Goal: Find specific page/section: Find specific page/section

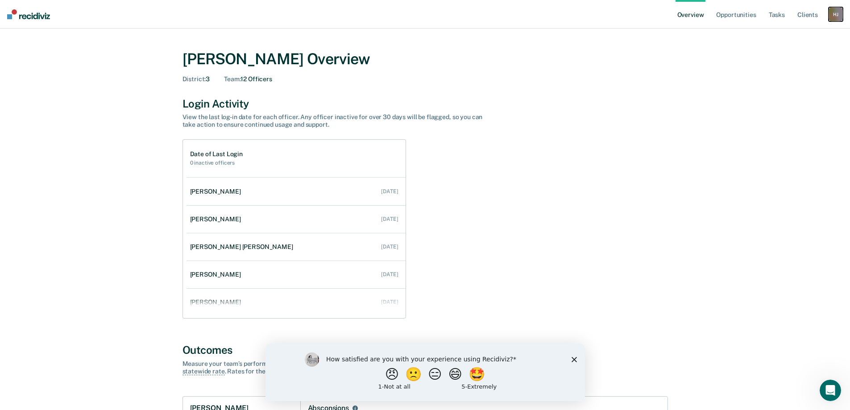
click at [836, 15] on div "H J" at bounding box center [836, 14] width 14 height 14
click at [781, 58] on link "Go to Operations" at bounding box center [800, 58] width 72 height 8
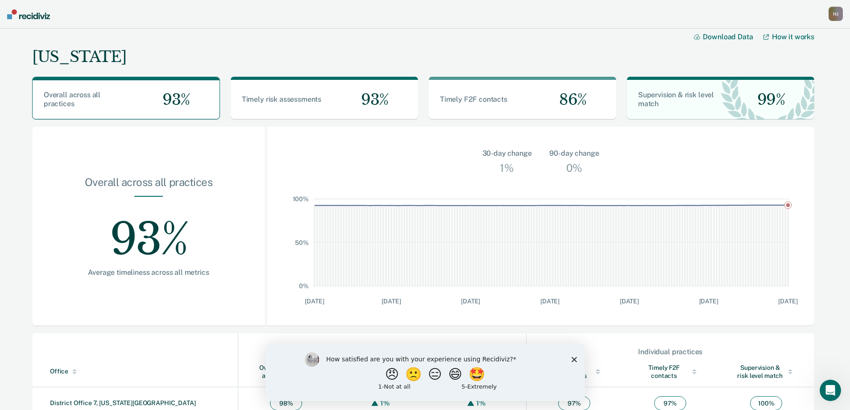
click at [575, 359] on icon "Close survey" at bounding box center [573, 359] width 5 height 5
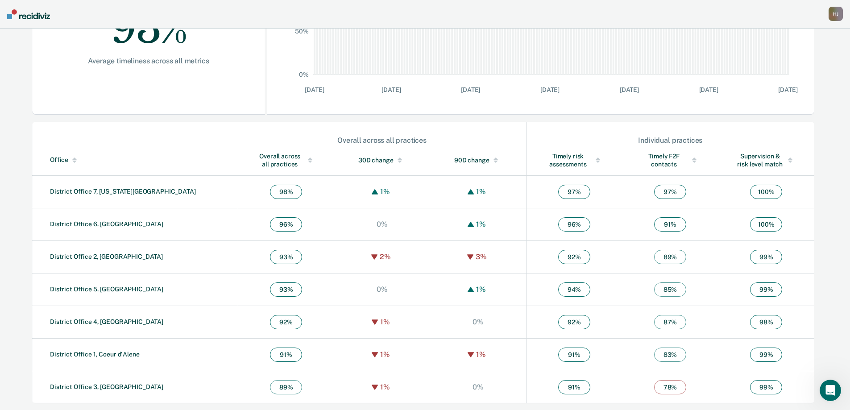
scroll to position [212, 0]
click at [101, 387] on link "District Office 3, [GEOGRAPHIC_DATA]" at bounding box center [106, 386] width 113 height 7
